Goal: Information Seeking & Learning: Learn about a topic

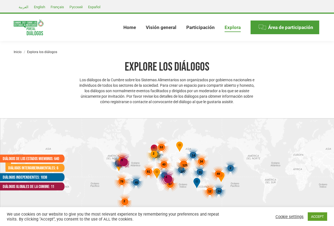
select select
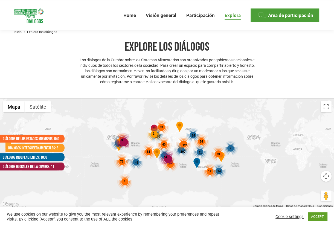
scroll to position [27, 0]
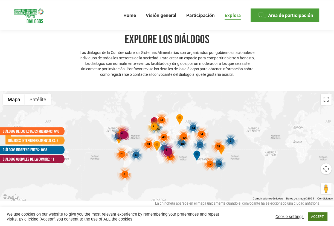
click at [312, 216] on link "ACCEPT" at bounding box center [317, 216] width 19 height 8
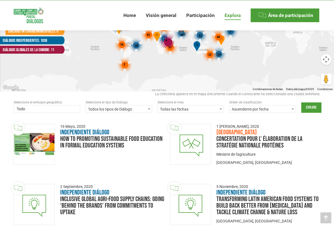
scroll to position [109, 0]
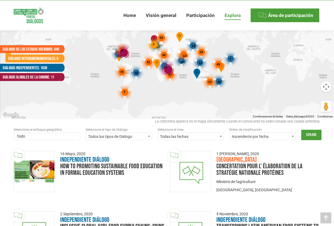
click at [71, 136] on span at bounding box center [47, 136] width 67 height 9
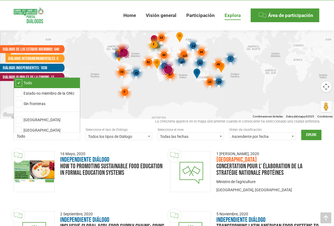
click at [145, 136] on span "Todos los tipos de Diálogo" at bounding box center [119, 137] width 66 height 8
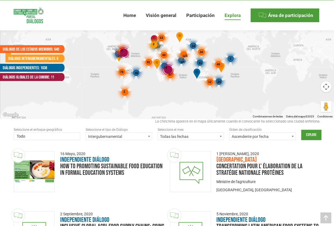
click at [137, 137] on span "Intergubernamental" at bounding box center [119, 137] width 66 height 8
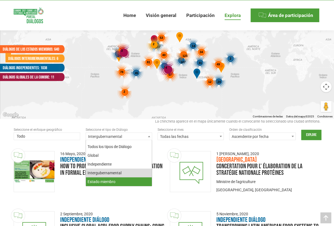
select select "national"
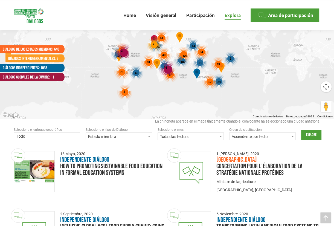
click at [217, 137] on span "Todas las fechas" at bounding box center [191, 137] width 66 height 8
click at [270, 134] on span "Ascendente por fecha" at bounding box center [263, 137] width 66 height 8
click at [56, 137] on span at bounding box center [47, 136] width 67 height 9
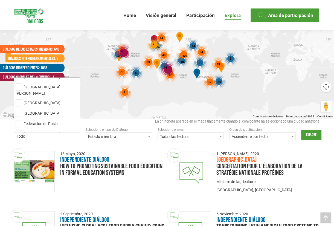
scroll to position [2022, 0]
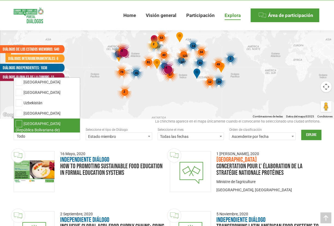
click at [52, 119] on li "Venezuela (República Bolivariana de)" at bounding box center [47, 127] width 66 height 16
select select "venezuela-bolivarian-republic-of"
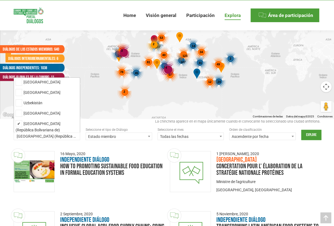
click at [130, 135] on span "Estado miembro" at bounding box center [119, 137] width 66 height 8
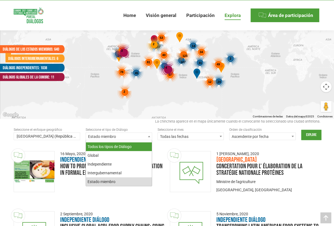
select select
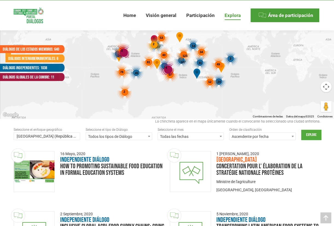
click at [307, 138] on input "Explore" at bounding box center [311, 135] width 20 height 10
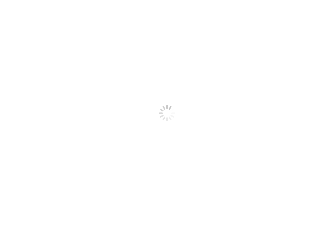
scroll to position [884, 0]
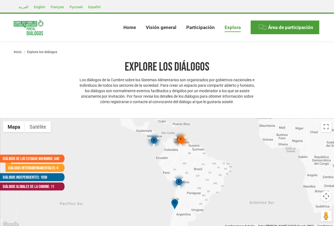
click at [182, 141] on div "7" at bounding box center [181, 139] width 15 height 15
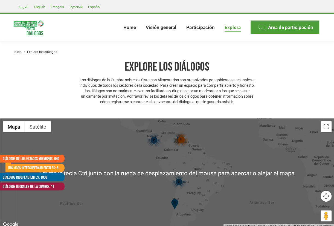
scroll to position [0, 0]
click at [113, 129] on div "7 2 2 7" at bounding box center [167, 173] width 334 height 109
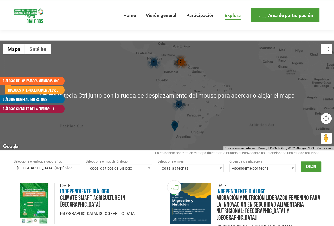
scroll to position [82, 0]
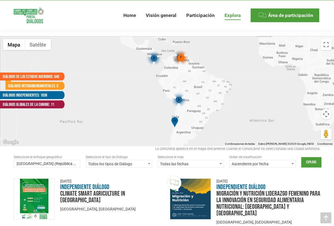
click at [181, 57] on span "7" at bounding box center [181, 57] width 2 height 3
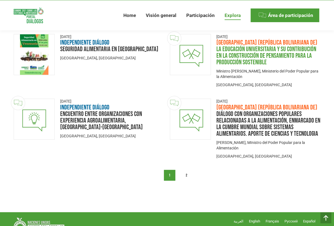
scroll to position [739, 0]
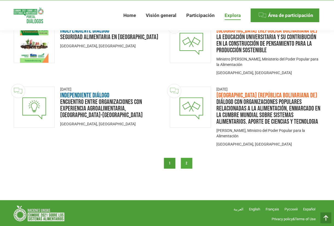
click at [190, 163] on link "2" at bounding box center [186, 163] width 11 height 11
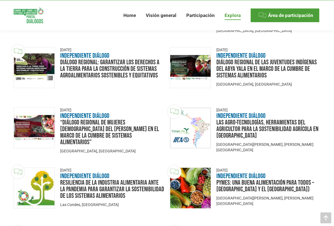
scroll to position [301, 0]
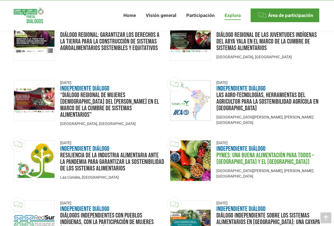
click at [258, 159] on link "Pymes: Una buena alimentación para todos – América Latina y el Caribe)" at bounding box center [266, 158] width 98 height 15
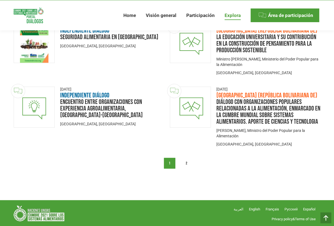
scroll to position [739, 0]
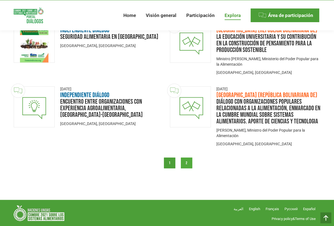
click at [186, 163] on link "2" at bounding box center [186, 162] width 11 height 11
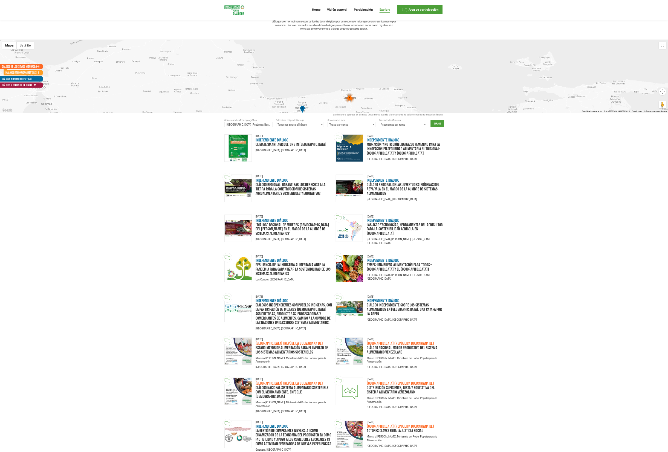
scroll to position [0, 0]
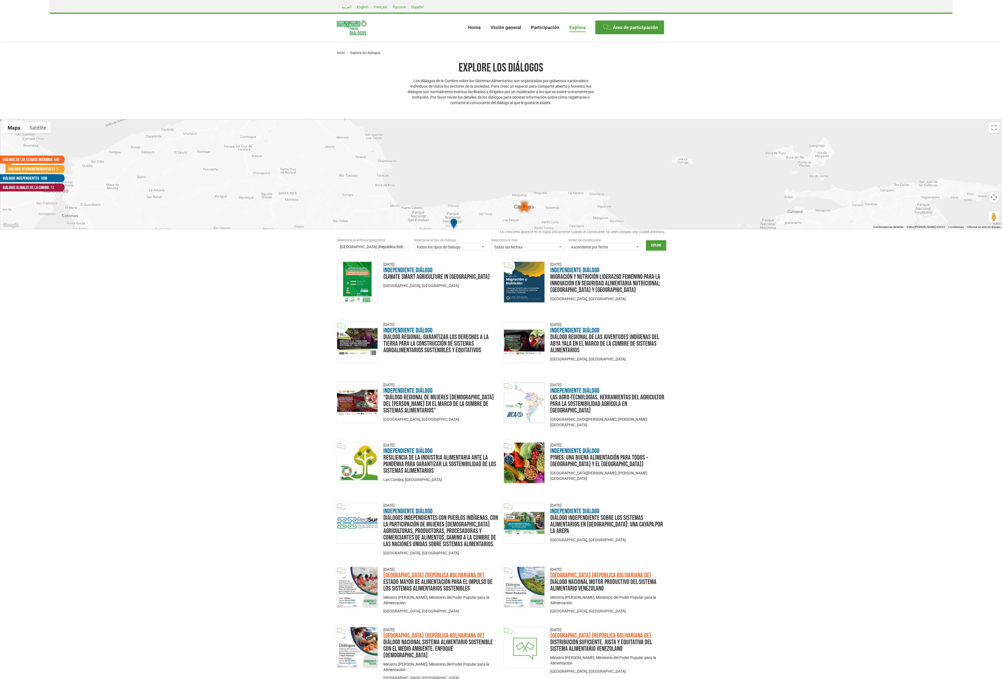
click at [334, 100] on div "Explore los Diálogos Los diálogos de la Cumbre sobre los Sistemas Alimentarios …" at bounding box center [501, 492] width 1002 height 864
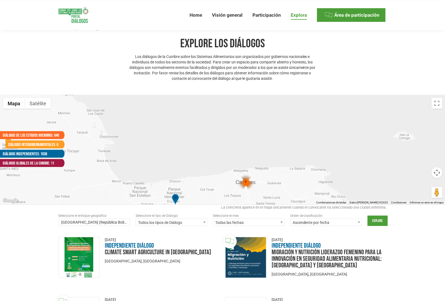
scroll to position [36, 0]
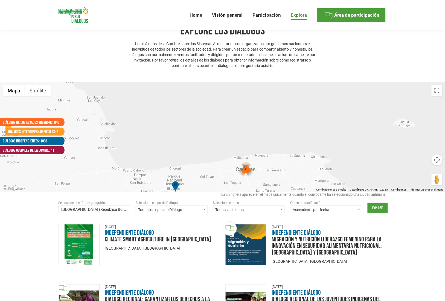
click at [150, 211] on span "Todos los tipos de Diálogo" at bounding box center [171, 210] width 71 height 8
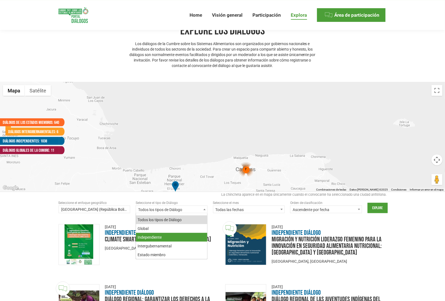
select select "independent"
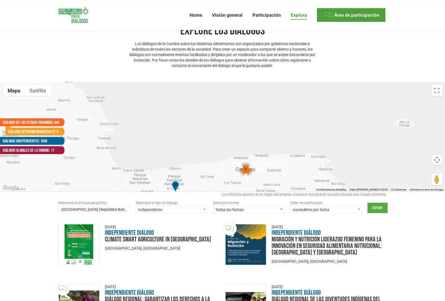
click at [334, 206] on input "Explore" at bounding box center [378, 208] width 20 height 10
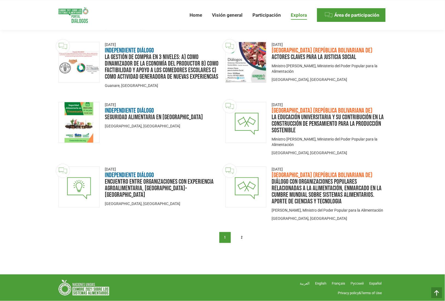
scroll to position [467, 0]
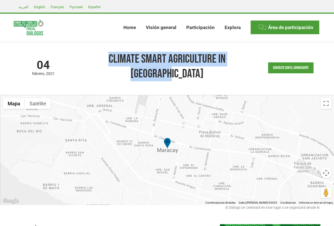
drag, startPoint x: 255, startPoint y: 59, endPoint x: 88, endPoint y: 64, distance: 167.3
click at [88, 64] on h1 "Climate Smart Agriculture in Venezuela" at bounding box center [167, 67] width 178 height 30
copy h1 "Climate Smart Agriculture in Venezuela"
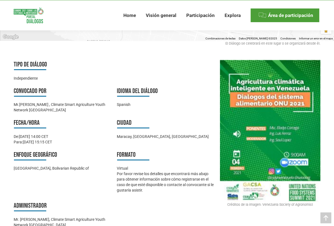
scroll to position [219, 0]
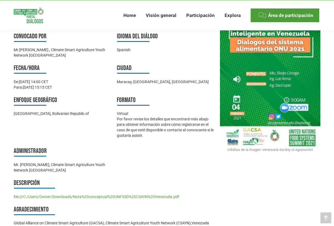
click at [99, 195] on link "file:///C:/Users/Owner/Downloads/Nota%20conceptual%20UNFSSD%20CSAYN%20Venezuela…" at bounding box center [97, 197] width 166 height 4
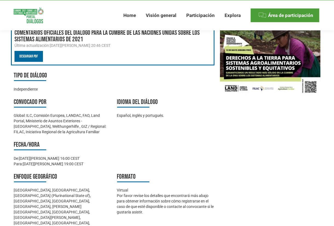
scroll to position [82, 0]
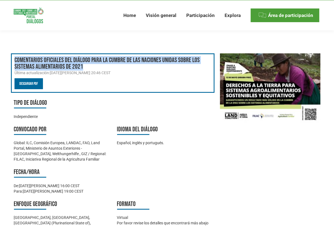
drag, startPoint x: 15, startPoint y: 59, endPoint x: 84, endPoint y: 65, distance: 69.8
click at [84, 65] on h3 "Comentarios oficiales del Diálogo para la Cumbre de las Naciones Unidas sobre l…" at bounding box center [113, 63] width 197 height 13
copy h3 "Comentarios oficiales del Diálogo para la Cumbre de las Naciones Unidas sobre l…"
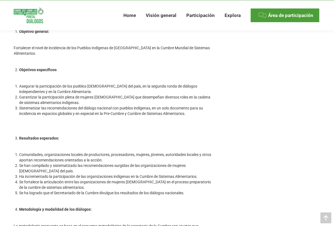
scroll to position [575, 0]
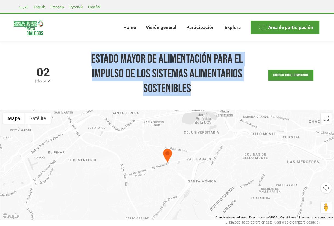
drag, startPoint x: 88, startPoint y: 56, endPoint x: 192, endPoint y: 86, distance: 107.9
click at [192, 86] on h1 "Estado Mayor de Alimentación para el Impulso de los Sistemas Alimentarios Soste…" at bounding box center [167, 74] width 178 height 44
copy h1 "Estado Mayor de Alimentación para el Impulso de los Sistemas Alimentarios Soste…"
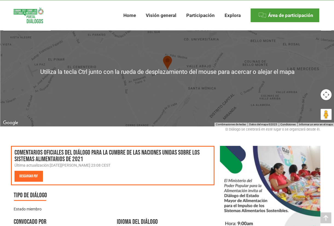
scroll to position [137, 0]
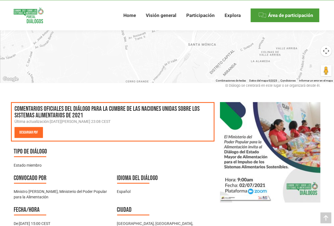
click at [200, 98] on div "02 julio 2021 basado en la zona horaria GMT Estado Mayor de Alimentación para e…" at bounding box center [167, 164] width 334 height 521
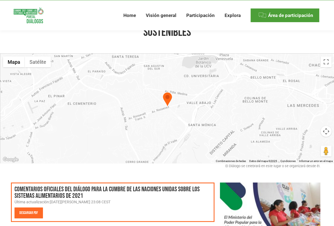
scroll to position [27, 0]
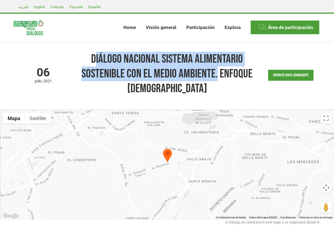
drag, startPoint x: 214, startPoint y: 73, endPoint x: 92, endPoint y: 60, distance: 122.1
click at [92, 60] on h1 "Diálogo Nacional Sistema Alimentario Sostenible con el Medio Ambiente. Enfoque …" at bounding box center [167, 74] width 178 height 44
copy h1 "Diálogo Nacional Sistema Alimentario Sostenible con el Medio Ambiente"
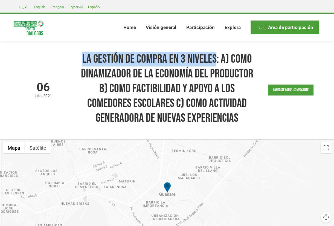
drag, startPoint x: 216, startPoint y: 59, endPoint x: 73, endPoint y: 64, distance: 143.2
click at [73, 64] on div "06 julio 2021 basado en la zona horaria GMT La gestión de compra en 3 niveles: …" at bounding box center [167, 90] width 307 height 99
copy h1 "La gestión de compra en 3 niveles"
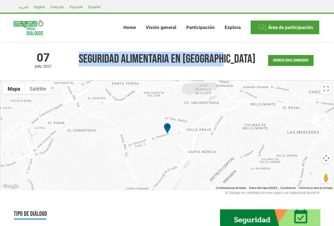
drag, startPoint x: 243, startPoint y: 56, endPoint x: 95, endPoint y: 60, distance: 147.6
click at [96, 60] on h1 "Seguridad Alimentaria en [GEOGRAPHIC_DATA]" at bounding box center [167, 59] width 178 height 15
copy h1 "Seguridad Alimentaria en [GEOGRAPHIC_DATA]"
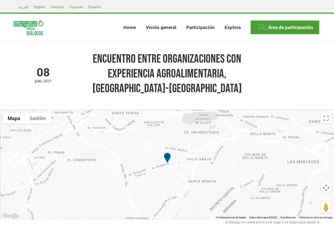
click at [112, 70] on h1 "Encuentro entre organizaciones con experiencia agroalimentaria, [GEOGRAPHIC_DAT…" at bounding box center [167, 74] width 178 height 44
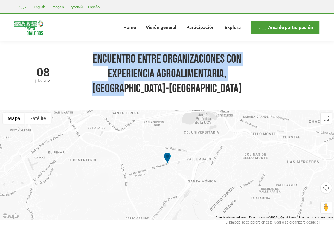
drag, startPoint x: 241, startPoint y: 72, endPoint x: 82, endPoint y: 64, distance: 160.1
click at [82, 64] on h1 "Encuentro entre organizaciones con experiencia agroalimentaria, Caracas-Venezue…" at bounding box center [167, 74] width 178 height 44
copy h1 "Encuentro entre organizaciones con experiencia agroalimentaria, Caracas"
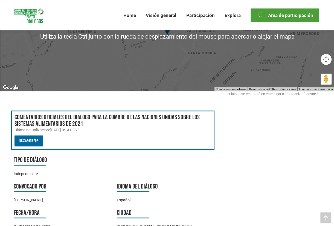
scroll to position [137, 0]
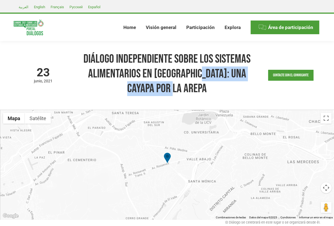
drag, startPoint x: 192, startPoint y: 71, endPoint x: 194, endPoint y: 85, distance: 13.2
click at [194, 85] on h1 "Diálogo Independiente sobre los sistemas alimentarios en [GEOGRAPHIC_DATA]: Una…" at bounding box center [167, 74] width 178 height 44
copy h1 "Una cayapa por la arepa"
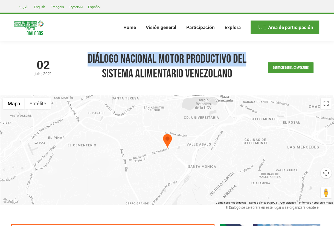
drag, startPoint x: 89, startPoint y: 57, endPoint x: 244, endPoint y: 61, distance: 155.3
click at [244, 61] on h1 "Diálogo Nacional Motor productivo del Sistema Alimentario Venezolano" at bounding box center [167, 67] width 178 height 30
copy h1 "Diálogo Nacional Motor productivo del"
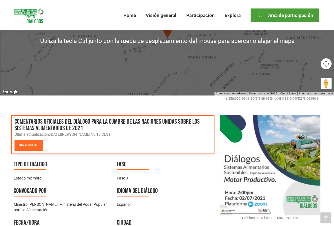
scroll to position [109, 0]
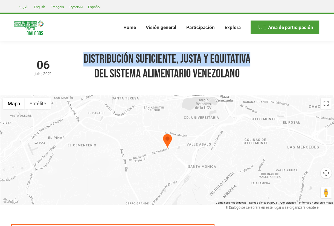
drag, startPoint x: 83, startPoint y: 58, endPoint x: 252, endPoint y: 61, distance: 168.9
click at [252, 61] on h1 "Distribución suficiente, justa y equitativa del Sistema Alimentario Venezolano" at bounding box center [167, 67] width 178 height 30
copy h1 "Distribución suficiente, justa y equitativa"
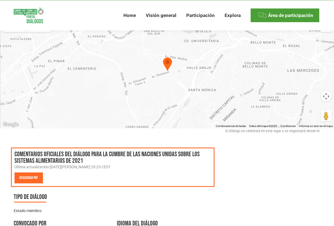
scroll to position [34, 0]
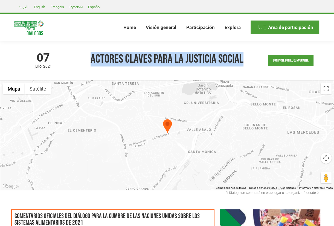
drag, startPoint x: 90, startPoint y: 60, endPoint x: 208, endPoint y: 69, distance: 118.6
click at [243, 59] on h1 "Actores Claves para la Justicia Social" at bounding box center [167, 59] width 178 height 15
copy h1 "Actores Claves para la Justicia Social"
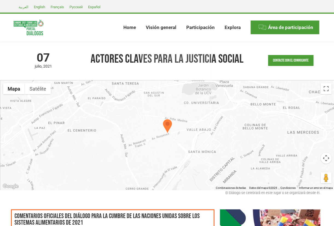
click at [76, 25] on ul "Home Visión general Los Diálogos de la Cumbre sobre los Sistemas Alimentarios L…" at bounding box center [183, 27] width 276 height 27
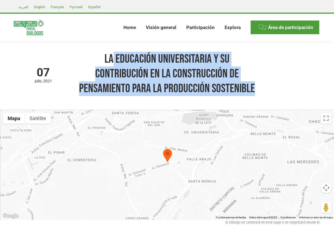
drag, startPoint x: 257, startPoint y: 85, endPoint x: 112, endPoint y: 61, distance: 147.4
click at [112, 61] on div "07 julio 2021 basado en la zona horaria GMT La Educación Universitaria y su con…" at bounding box center [167, 75] width 307 height 69
copy h1 "Educación Universitaria y su contribución en la construcción de pensamiento par…"
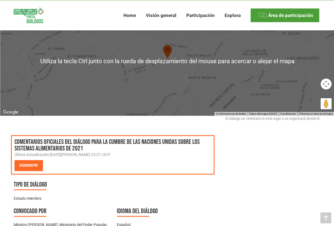
scroll to position [137, 0]
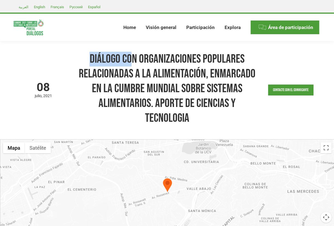
drag, startPoint x: 88, startPoint y: 59, endPoint x: 123, endPoint y: 67, distance: 36.5
click at [132, 67] on h1 "Diálogo con Organizaciones Populares relacionadas a la Alimentación, enmarcado …" at bounding box center [167, 89] width 178 height 74
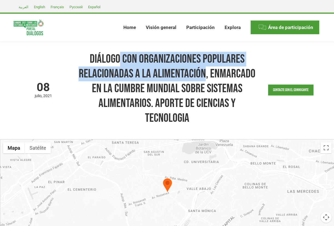
drag, startPoint x: 204, startPoint y: 71, endPoint x: 158, endPoint y: 82, distance: 47.2
click at [118, 65] on h1 "Diálogo con Organizaciones Populares relacionadas a la Alimentación, enmarcado …" at bounding box center [167, 89] width 178 height 74
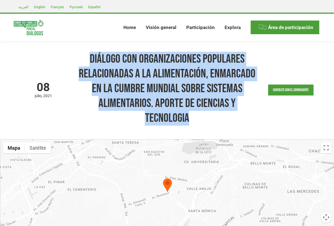
drag, startPoint x: 190, startPoint y: 114, endPoint x: 92, endPoint y: 59, distance: 113.1
click at [92, 59] on h1 "Diálogo con Organizaciones Populares relacionadas a la Alimentación, enmarcado …" at bounding box center [167, 89] width 178 height 74
copy h1 "Diálogo con Organizaciones Populares relacionadas a la Alimentación, enmarcado …"
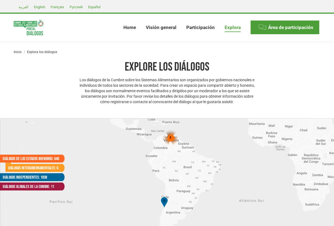
scroll to position [884, 0]
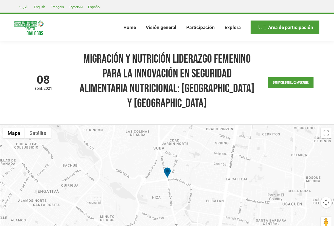
click at [58, 97] on div "[DATE] basado en la zona horaria GMT Migración y Nutrición Liderazgo femenino p…" at bounding box center [167, 83] width 307 height 84
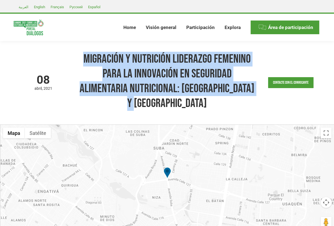
drag, startPoint x: 189, startPoint y: 103, endPoint x: 80, endPoint y: 59, distance: 118.4
click at [80, 59] on h1 "Migración y Nutrición Liderazgo femenino para la innovación en seguridad alimen…" at bounding box center [167, 81] width 178 height 59
copy h1 "Migración y Nutrición Liderazgo femenino para la innovación en seguridad alimen…"
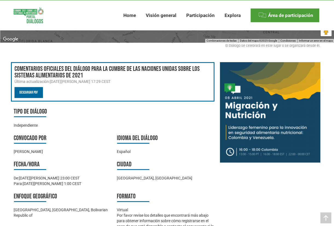
scroll to position [164, 0]
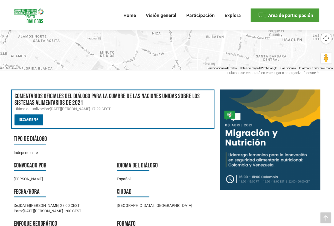
click at [84, 13] on ul "Home Visión general Los Diálogos de la Cumbre sobre los Sistemas Alimentarios L…" at bounding box center [184, 15] width 272 height 30
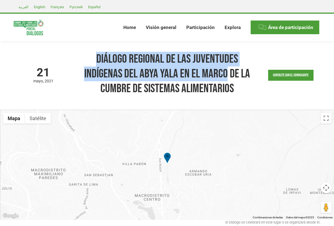
drag, startPoint x: 98, startPoint y: 56, endPoint x: 225, endPoint y: 74, distance: 128.6
click at [225, 74] on h1 "Diálogo Regional de las Juventudes Indígenas del Abya Yala en el marco de la Cu…" at bounding box center [167, 74] width 178 height 44
copy h1 "Diálogo Regional de las Juventudes Indígenas del Abya Yala en el marco"
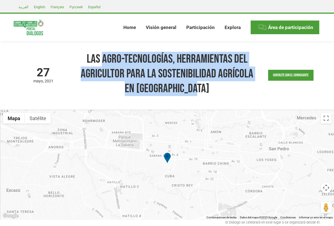
drag, startPoint x: 201, startPoint y: 87, endPoint x: 104, endPoint y: 62, distance: 100.4
click at [104, 62] on h1 "Las Agro-tecnologías, herramientas del agricultor para la sostenibilidad agríco…" at bounding box center [167, 74] width 178 height 44
copy h1 "Agro-tecnologías, herramientas del agricultor para la sostenibilidad agrícola e…"
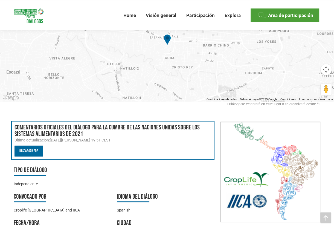
scroll to position [109, 0]
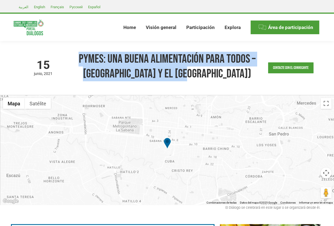
drag, startPoint x: 79, startPoint y: 57, endPoint x: 216, endPoint y: 72, distance: 137.7
click at [216, 72] on h1 "Pymes: Una buena alimentación para todos – [GEOGRAPHIC_DATA] y el [GEOGRAPHIC_D…" at bounding box center [167, 67] width 178 height 30
copy h1 "Pymes: Una buena alimentación para todos – [GEOGRAPHIC_DATA] y el [GEOGRAPHIC_D…"
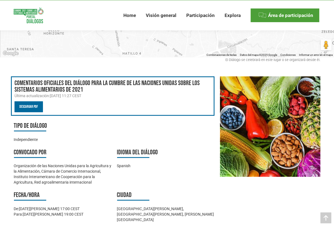
scroll to position [82, 0]
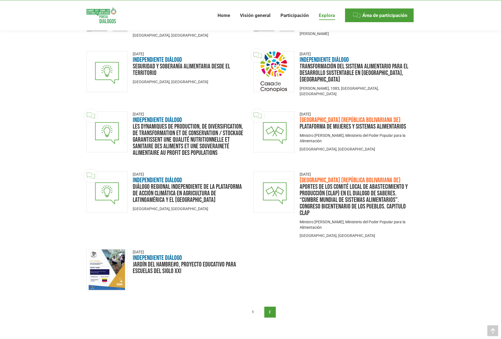
scroll to position [288, 0]
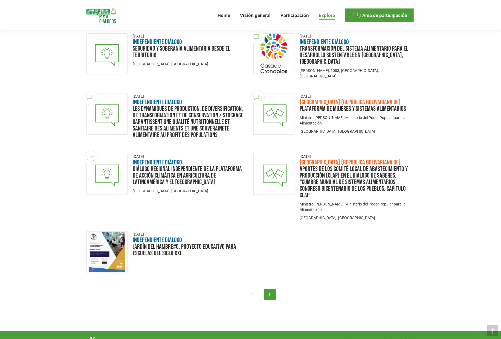
click at [248, 226] on link "1" at bounding box center [252, 294] width 11 height 11
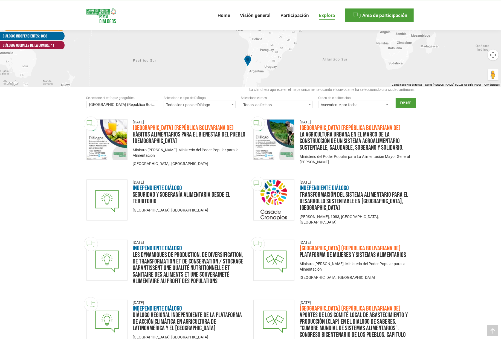
scroll to position [123, 0]
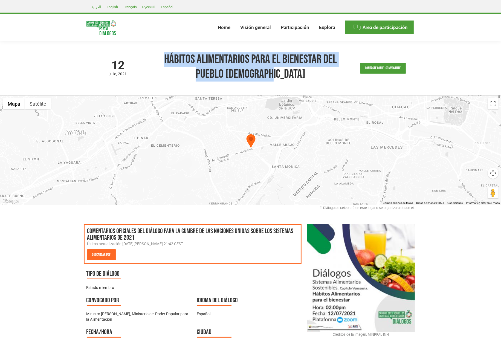
drag, startPoint x: 165, startPoint y: 53, endPoint x: 299, endPoint y: 79, distance: 136.8
click at [299, 79] on h1 "Hábitos alimentarios para el bienestar del pueblo venezolano" at bounding box center [250, 67] width 191 height 30
copy h1 "Hábitos alimentarios para el bienestar del pueblo venezolano"
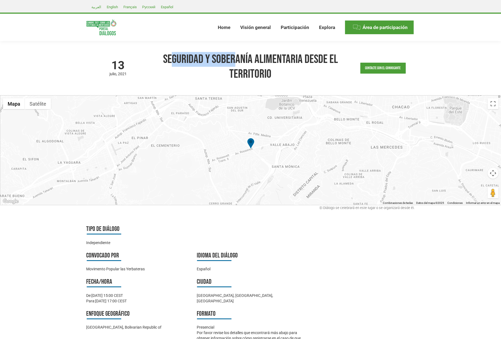
drag, startPoint x: 166, startPoint y: 61, endPoint x: 230, endPoint y: 63, distance: 63.5
click at [230, 63] on h1 "Seguridad y Soberanía Alimentaria desde el territorio" at bounding box center [250, 67] width 191 height 30
drag, startPoint x: 274, startPoint y: 75, endPoint x: 163, endPoint y: 64, distance: 110.8
click at [164, 64] on h1 "Seguridad y Soberanía Alimentaria desde el territorio" at bounding box center [250, 67] width 191 height 30
copy h1 "Seguridad y Soberanía Alimentaria desde el territorio"
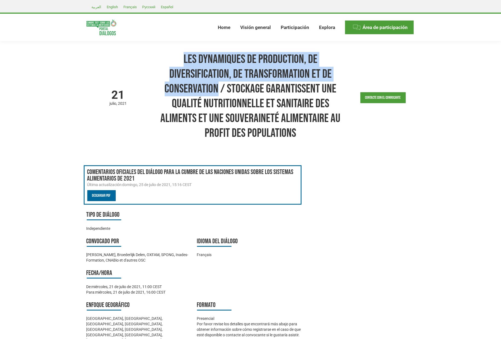
drag, startPoint x: 218, startPoint y: 87, endPoint x: 166, endPoint y: 58, distance: 59.8
click at [166, 58] on h1 "Les dynamiques de production, de diversification, de transformation et de conse…" at bounding box center [250, 96] width 191 height 89
copy h1 "Les dynamiques de production, de diversification, de transformation et de conse…"
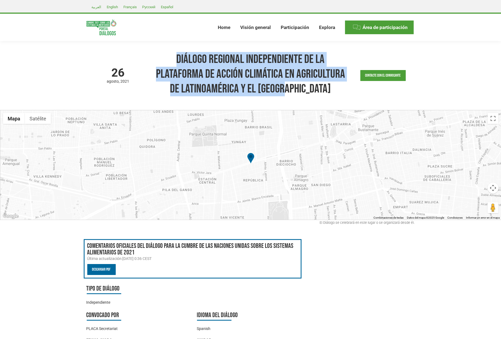
drag, startPoint x: 178, startPoint y: 55, endPoint x: 314, endPoint y: 84, distance: 138.7
click at [314, 84] on h1 "Diálogo Regional Independiente de la Plataforma de Acción Climática en Agricult…" at bounding box center [250, 74] width 191 height 44
copy h1 "Diálogo Regional Independiente de la Plataforma de Acción Climática en Agricult…"
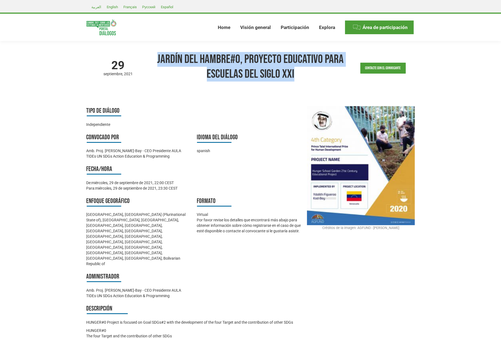
drag, startPoint x: 159, startPoint y: 54, endPoint x: 296, endPoint y: 75, distance: 138.4
click at [296, 75] on h1 "Jardín del Hambre#0, Proyecto Educativo para Escuelas del Siglo XXI" at bounding box center [250, 67] width 191 height 30
copy h1 "Jardín del Hambre#0, Proyecto Educativo para Escuelas del Siglo XXI"
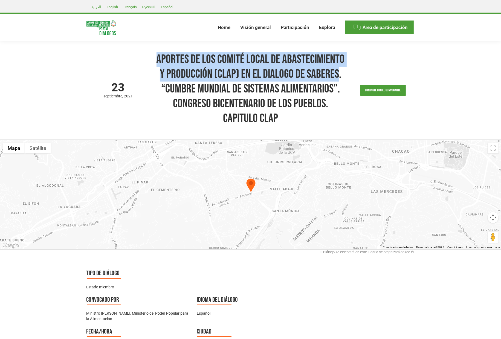
drag, startPoint x: 339, startPoint y: 74, endPoint x: 154, endPoint y: 60, distance: 185.8
click at [154, 60] on div "[DATE] basado en la zona horaria GMT APORTES DE LOS COMITÉ LOCAL DE ABASTECIMIE…" at bounding box center [251, 90] width 328 height 99
copy h1 "APORTES DE LOS COMITÉ LOCAL DE ABASTECIMIENTO Y PRODUCCIÓN (CLAP) EN EL DIALOGO…"
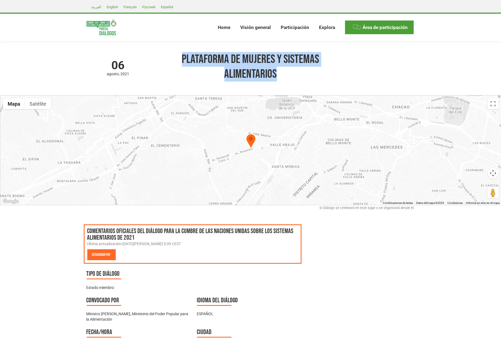
drag, startPoint x: 183, startPoint y: 61, endPoint x: 280, endPoint y: 81, distance: 99.2
click at [280, 81] on h1 "Plataforma de Mujeres y Sistemas Alimentarios" at bounding box center [250, 67] width 191 height 30
copy h1 "Plataforma de Mujeres y Sistemas Alimentarios"
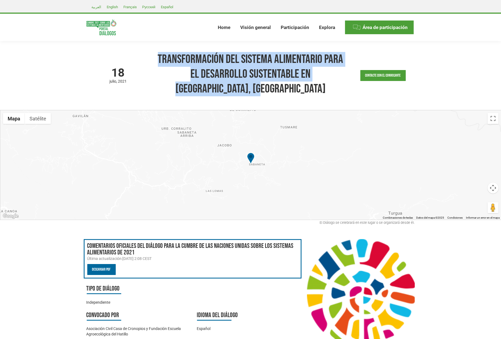
drag, startPoint x: 270, startPoint y: 88, endPoint x: 157, endPoint y: 57, distance: 117.3
click at [157, 57] on h1 "Transformación del Sistema alimentario para el desarrollo sustentable en El Hat…" at bounding box center [250, 74] width 191 height 44
copy h1 "Transformación del Sistema alimentario para el desarrollo sustentable en El Hat…"
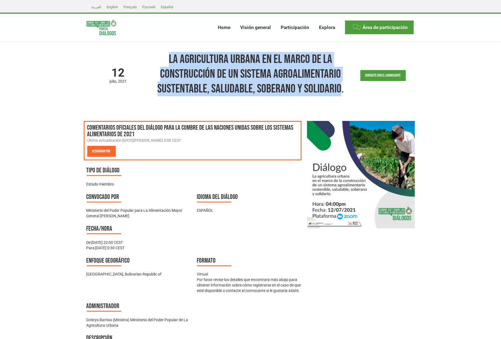
drag, startPoint x: 170, startPoint y: 58, endPoint x: 339, endPoint y: 88, distance: 172.2
click at [334, 88] on h1 "La Agricultura Urbana en el Marco de la Construcción de Un Sistema Agroalimenta…" at bounding box center [250, 74] width 191 height 44
copy h1 "La Agricultura Urbana en el Marco de la Construcción de Un Sistema Agroalimenta…"
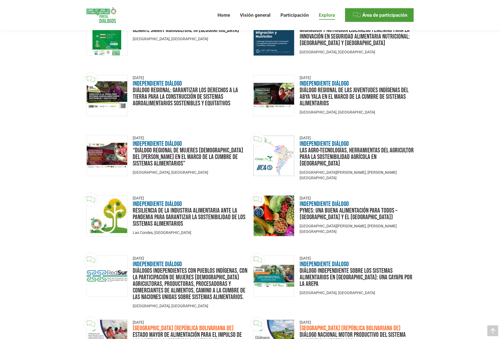
scroll to position [41, 0]
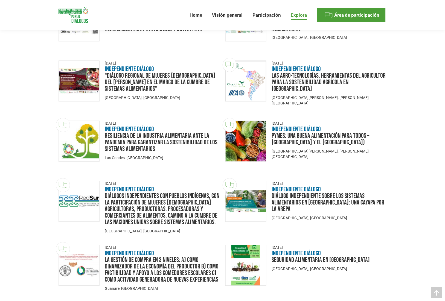
scroll to position [328, 0]
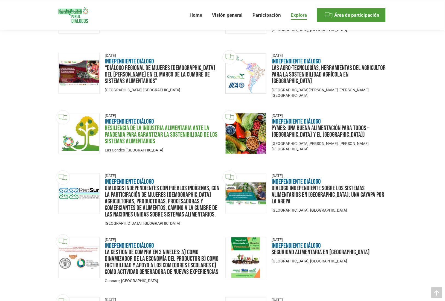
click at [119, 133] on link "Resiliencia de La Industria Alimentaria ante la Pandemia para Garantizar la Sos…" at bounding box center [161, 134] width 113 height 21
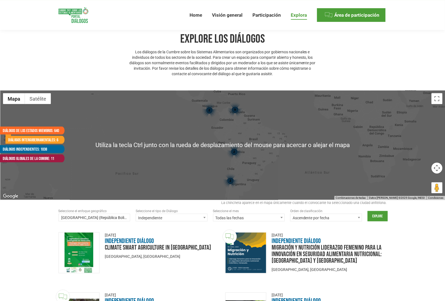
scroll to position [36, 0]
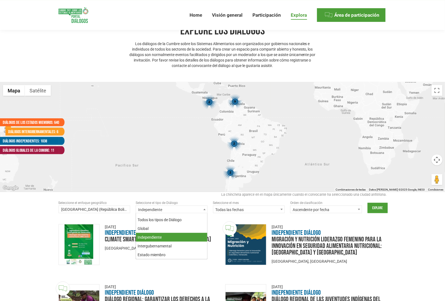
click at [181, 211] on span "Independiente" at bounding box center [171, 210] width 71 height 8
select select "national"
click at [382, 202] on div "Seleccione el enfoque geográfico Venezuela (República Bolivariana de) Todo Esta…" at bounding box center [223, 206] width 328 height 13
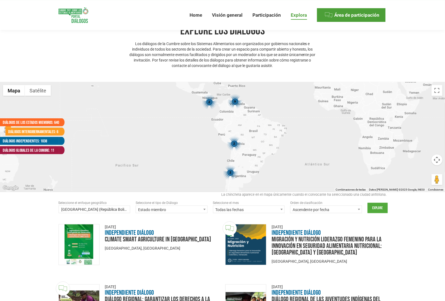
click at [381, 205] on input "Explore" at bounding box center [378, 208] width 20 height 10
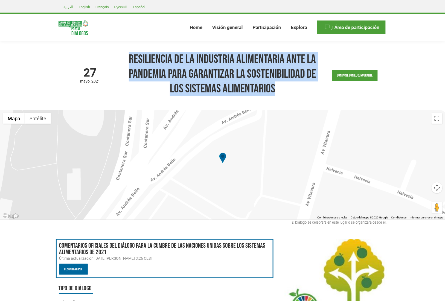
drag, startPoint x: 129, startPoint y: 57, endPoint x: 294, endPoint y: 87, distance: 167.6
click at [294, 87] on h1 "Resiliencia de La Industria Alimentaria ante la Pandemia para Garantizar la Sos…" at bounding box center [223, 74] width 191 height 44
copy h1 "Resiliencia de La Industria Alimentaria ante la Pandemia para Garantizar la Sos…"
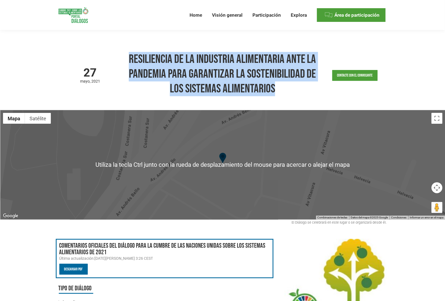
scroll to position [146, 0]
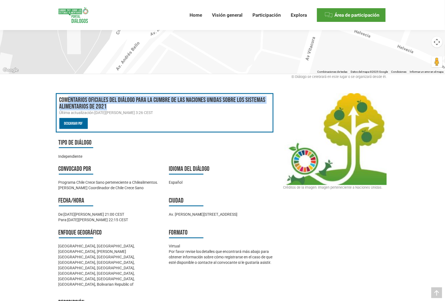
drag, startPoint x: 106, startPoint y: 106, endPoint x: 69, endPoint y: 99, distance: 38.4
click at [69, 99] on h3 "Comentarios oficiales del Diálogo para la Cumbre de las Naciones Unidas sobre l…" at bounding box center [164, 103] width 211 height 13
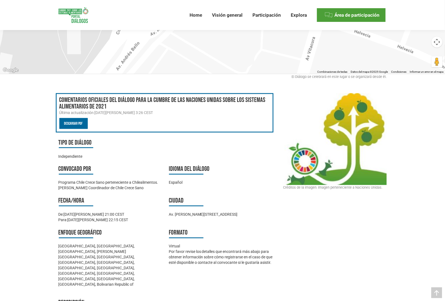
click at [93, 121] on div "Comentarios oficiales del Diálogo para la Cumbre de las Naciones Unidas sobre l…" at bounding box center [165, 112] width 218 height 39
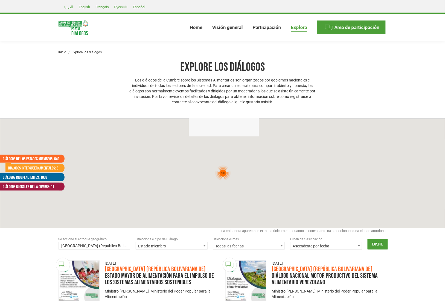
scroll to position [884, 0]
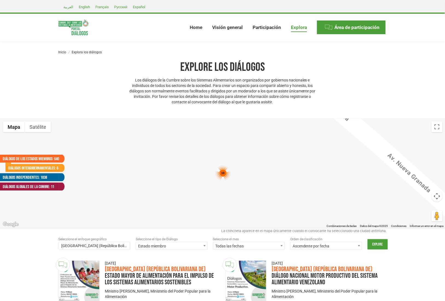
click at [204, 247] on span at bounding box center [204, 246] width 5 height 7
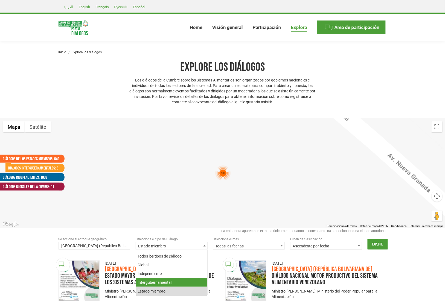
select select "intergovernmental"
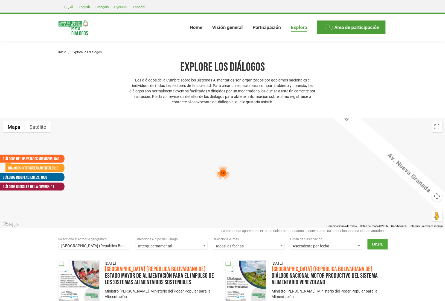
click at [376, 245] on input "Explore" at bounding box center [378, 245] width 20 height 10
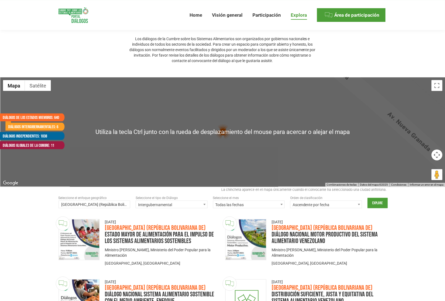
scroll to position [36, 0]
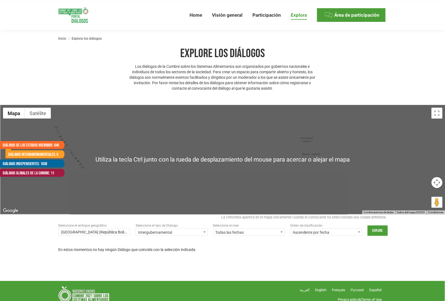
scroll to position [20, 0]
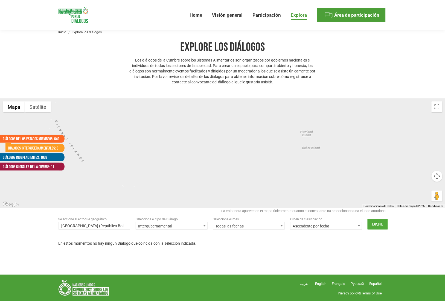
click at [381, 226] on input "Explore" at bounding box center [378, 225] width 20 height 10
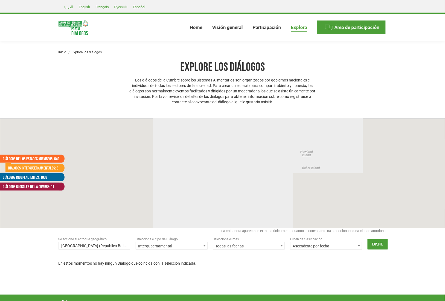
scroll to position [884, 0]
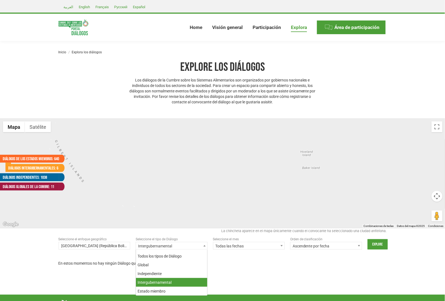
click at [173, 245] on span "Intergubernamental" at bounding box center [171, 247] width 71 height 8
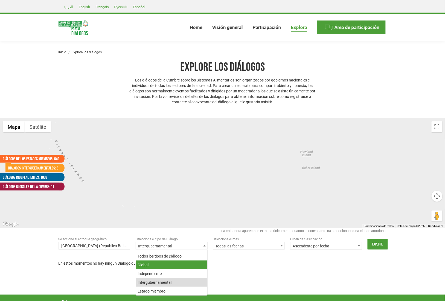
select select "global"
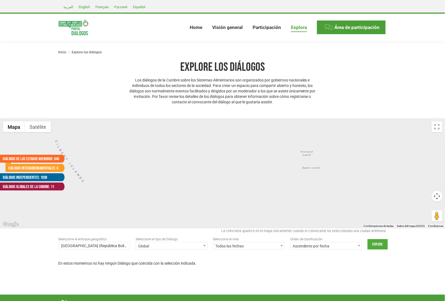
click at [374, 246] on input "Explore" at bounding box center [378, 245] width 20 height 10
click at [377, 245] on input "Explore" at bounding box center [378, 245] width 20 height 10
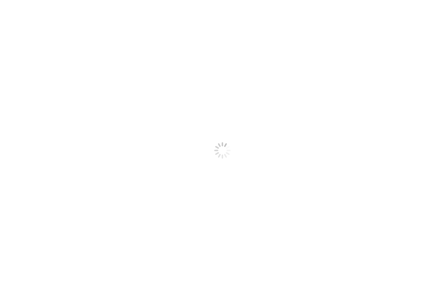
scroll to position [884, 0]
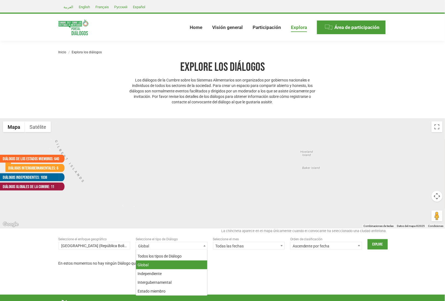
click at [169, 244] on span "Global" at bounding box center [171, 247] width 71 height 8
select select
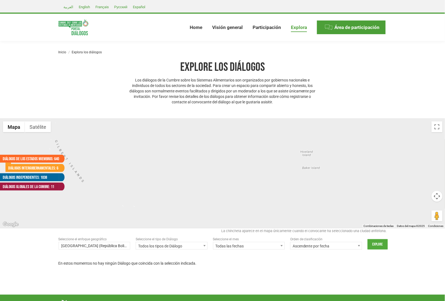
click at [376, 244] on input "Explore" at bounding box center [378, 245] width 20 height 10
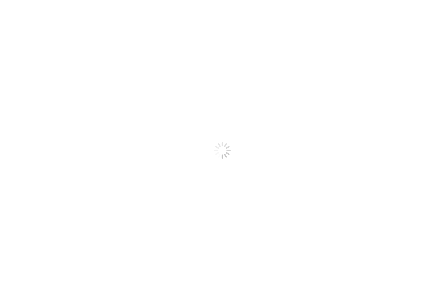
scroll to position [884, 0]
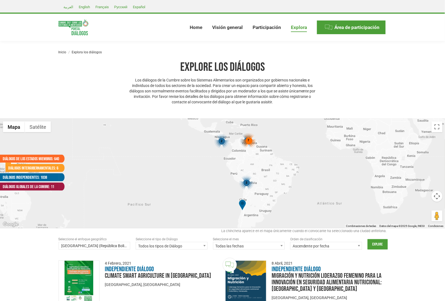
drag, startPoint x: 238, startPoint y: 139, endPoint x: 251, endPoint y: 141, distance: 13.1
click at [251, 141] on div "7" at bounding box center [248, 140] width 15 height 15
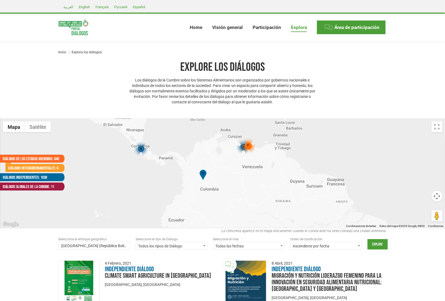
drag, startPoint x: 269, startPoint y: 158, endPoint x: 262, endPoint y: 206, distance: 48.4
click at [262, 206] on div "6 2 7" at bounding box center [222, 173] width 445 height 109
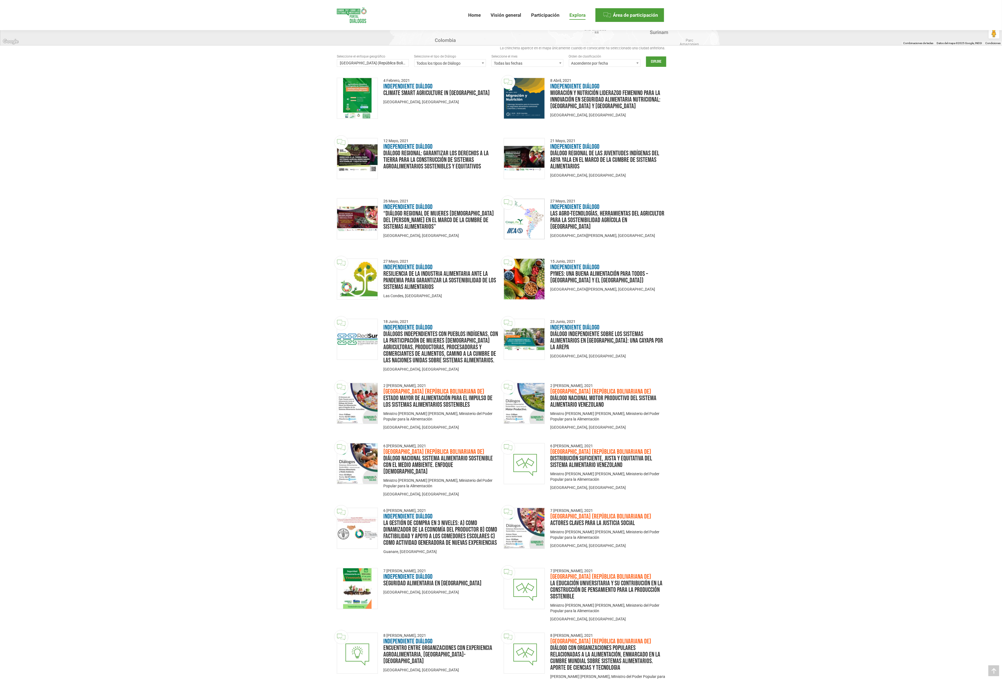
scroll to position [266, 0]
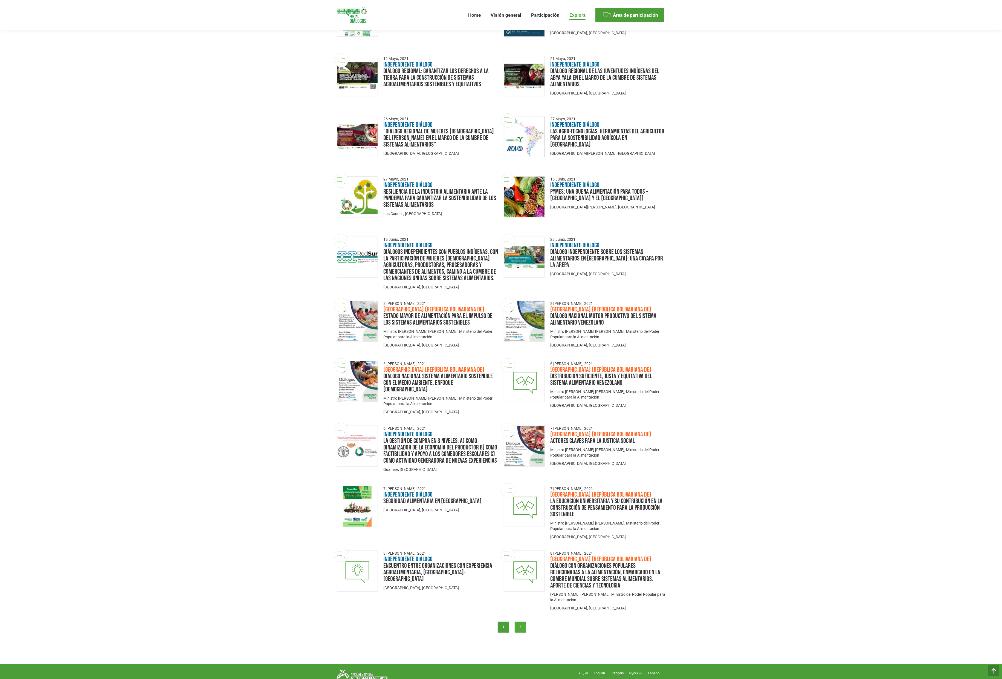
click at [445, 301] on link "2" at bounding box center [520, 626] width 11 height 11
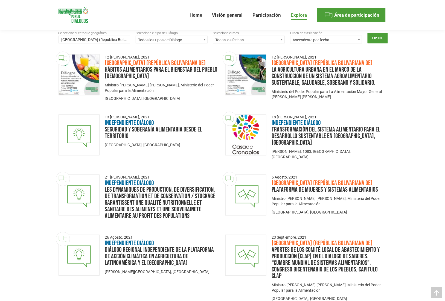
scroll to position [255, 0]
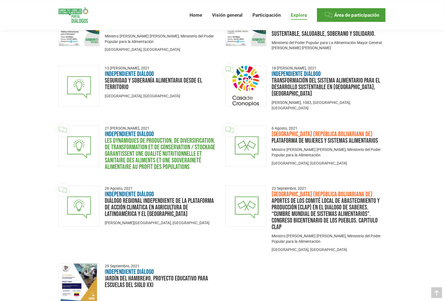
click at [144, 158] on link "Les dynamiques de production, de diversification, de transformation et de conse…" at bounding box center [160, 154] width 111 height 34
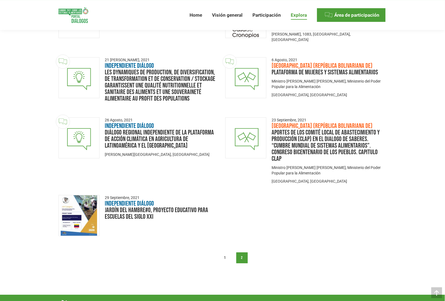
scroll to position [328, 0]
